Goal: Task Accomplishment & Management: Use online tool/utility

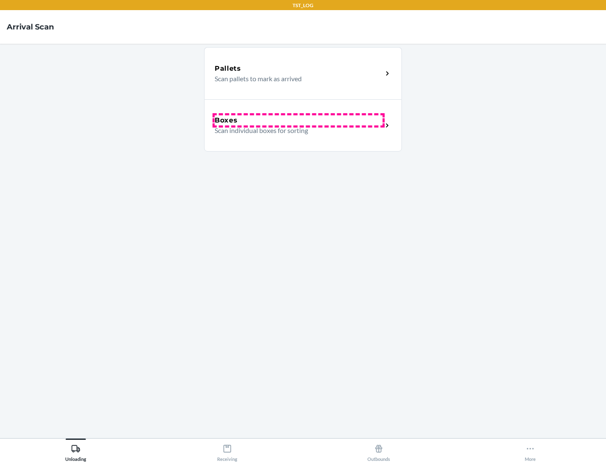
click at [298, 120] on div "Boxes" at bounding box center [299, 120] width 168 height 10
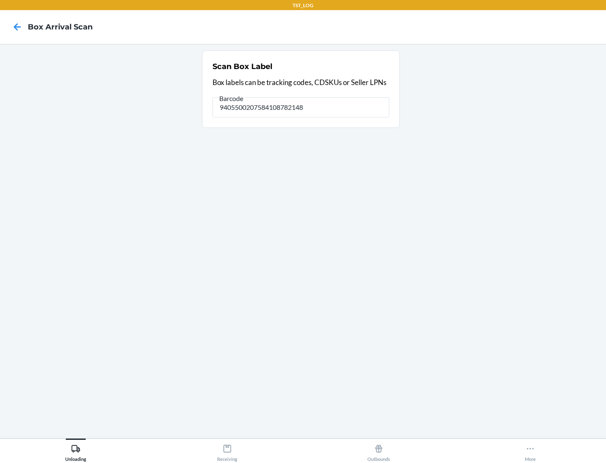
type input "9405500207584108782148"
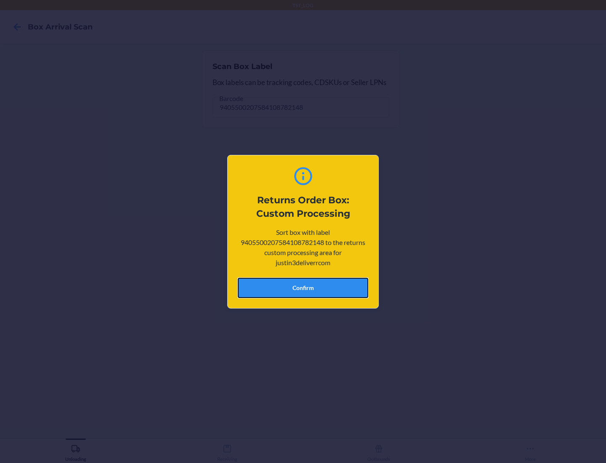
click at [303, 287] on button "Confirm" at bounding box center [303, 288] width 130 height 20
